Goal: Check status: Check status

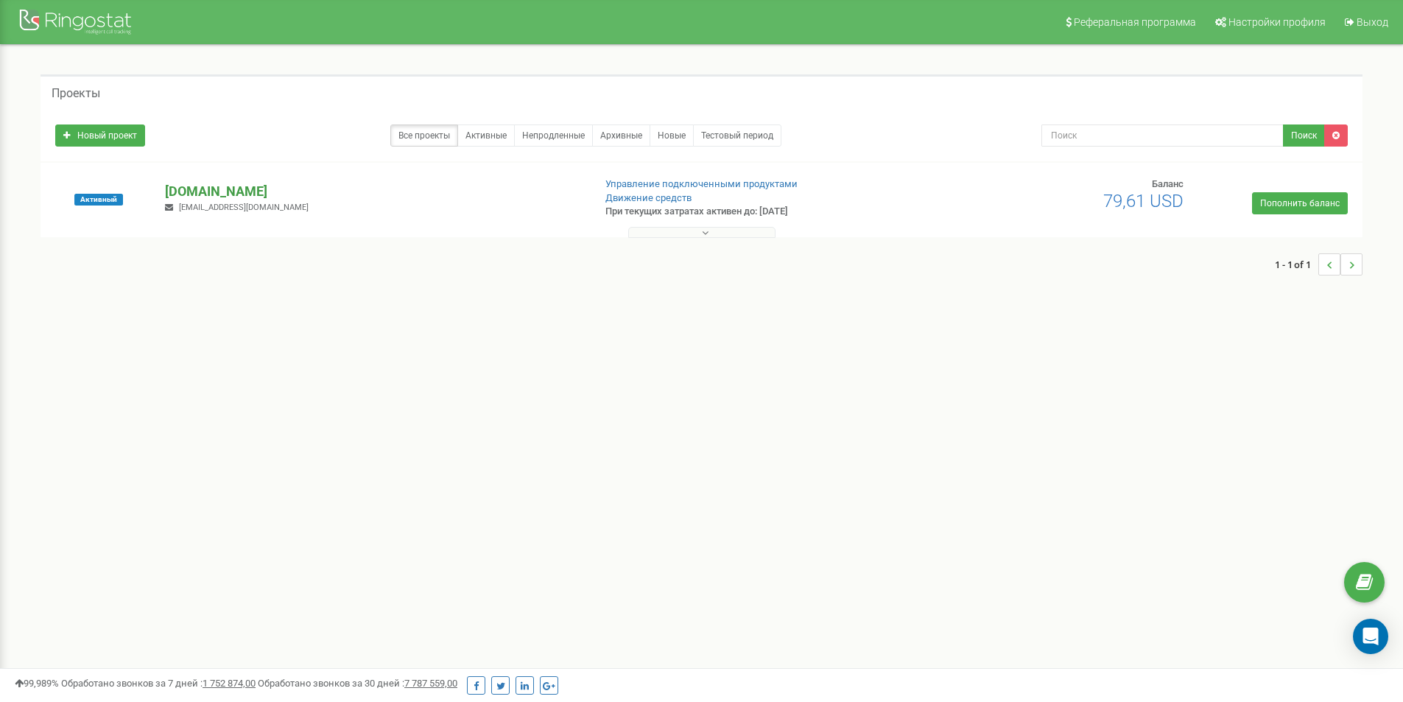
click at [189, 191] on p "[DOMAIN_NAME]" at bounding box center [373, 191] width 416 height 19
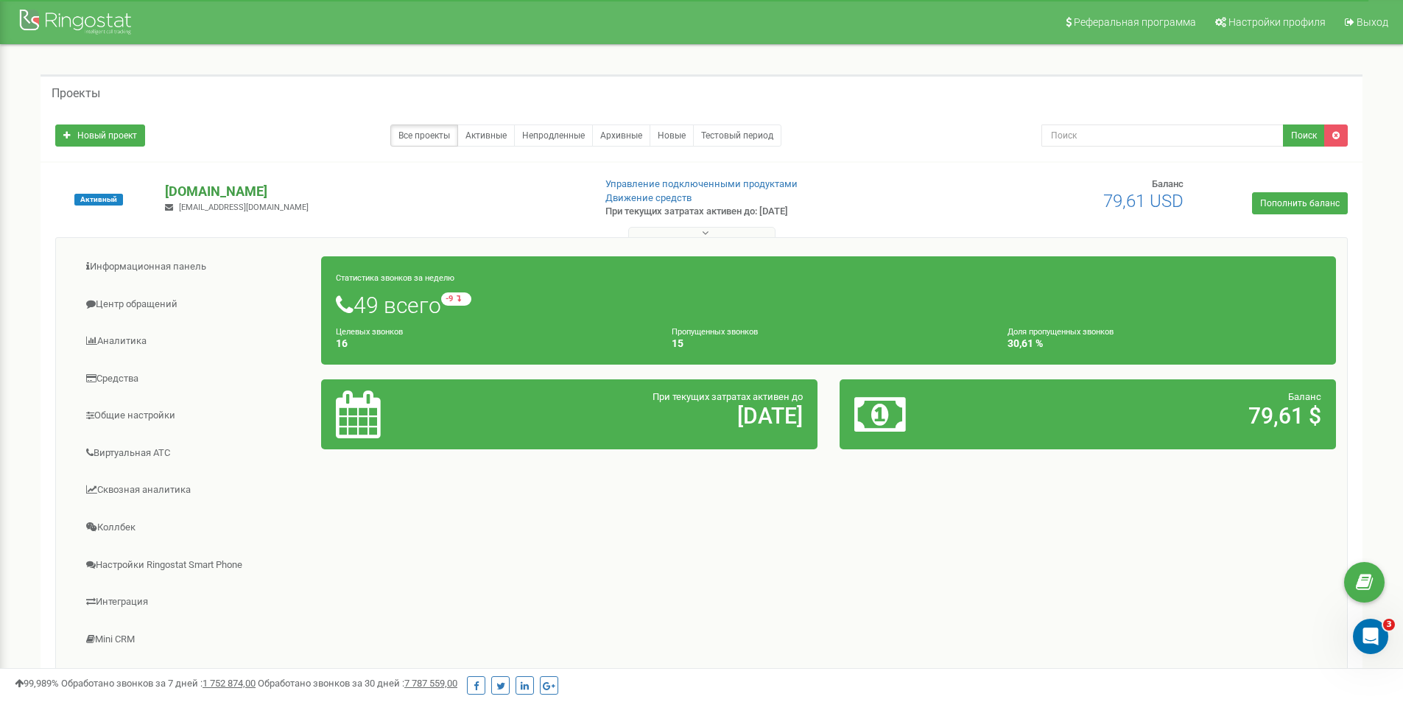
click at [176, 184] on p "[DOMAIN_NAME]" at bounding box center [373, 191] width 416 height 19
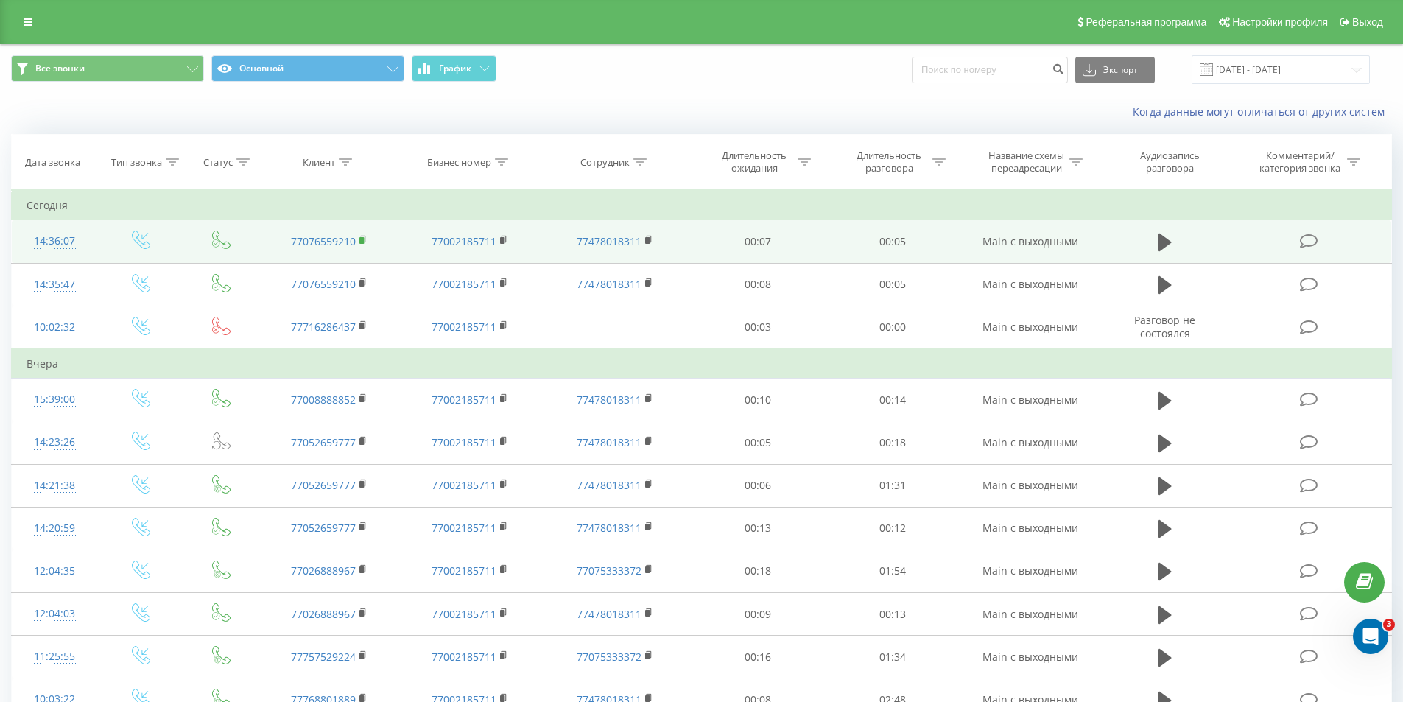
click at [363, 239] on rect at bounding box center [362, 240] width 4 height 7
